Goal: Navigation & Orientation: Find specific page/section

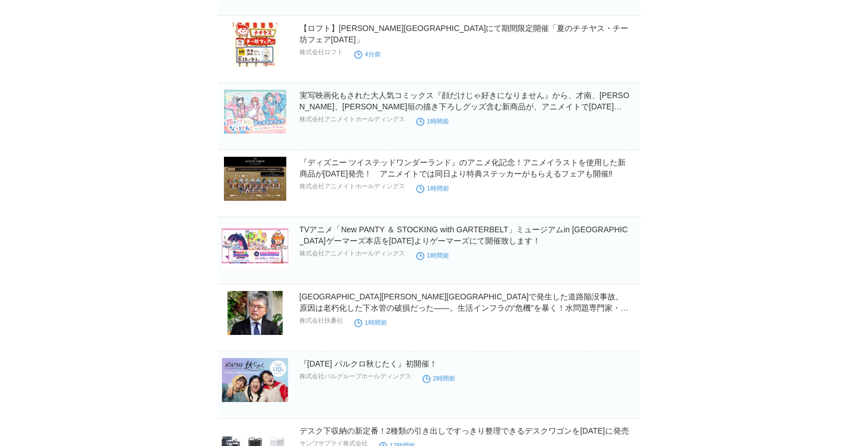
scroll to position [226, 0]
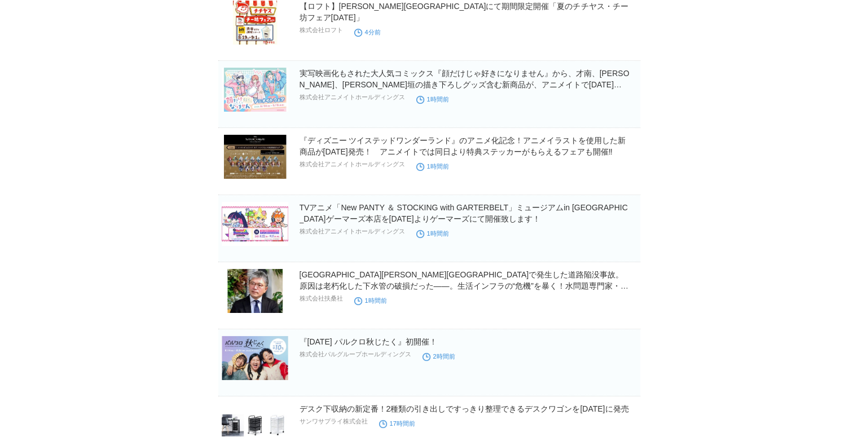
scroll to position [0, 0]
